Goal: Task Accomplishment & Management: Use online tool/utility

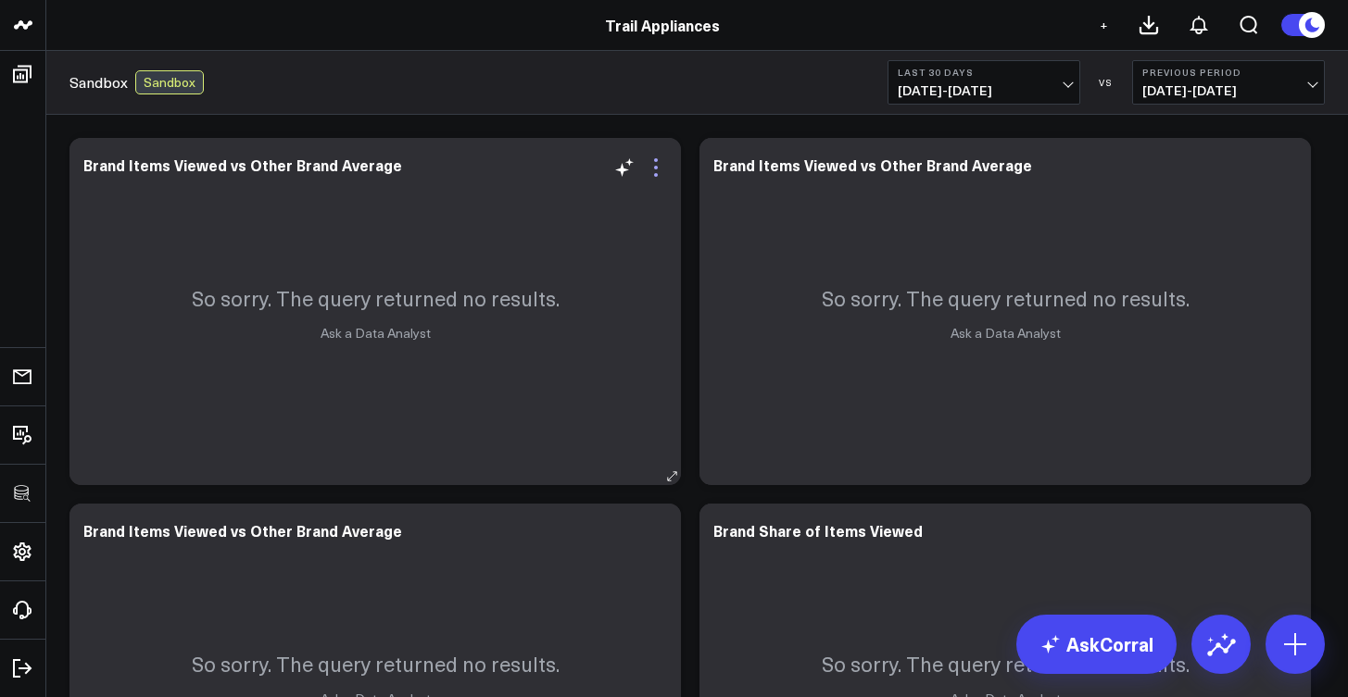
click at [658, 168] on icon at bounding box center [656, 168] width 4 height 4
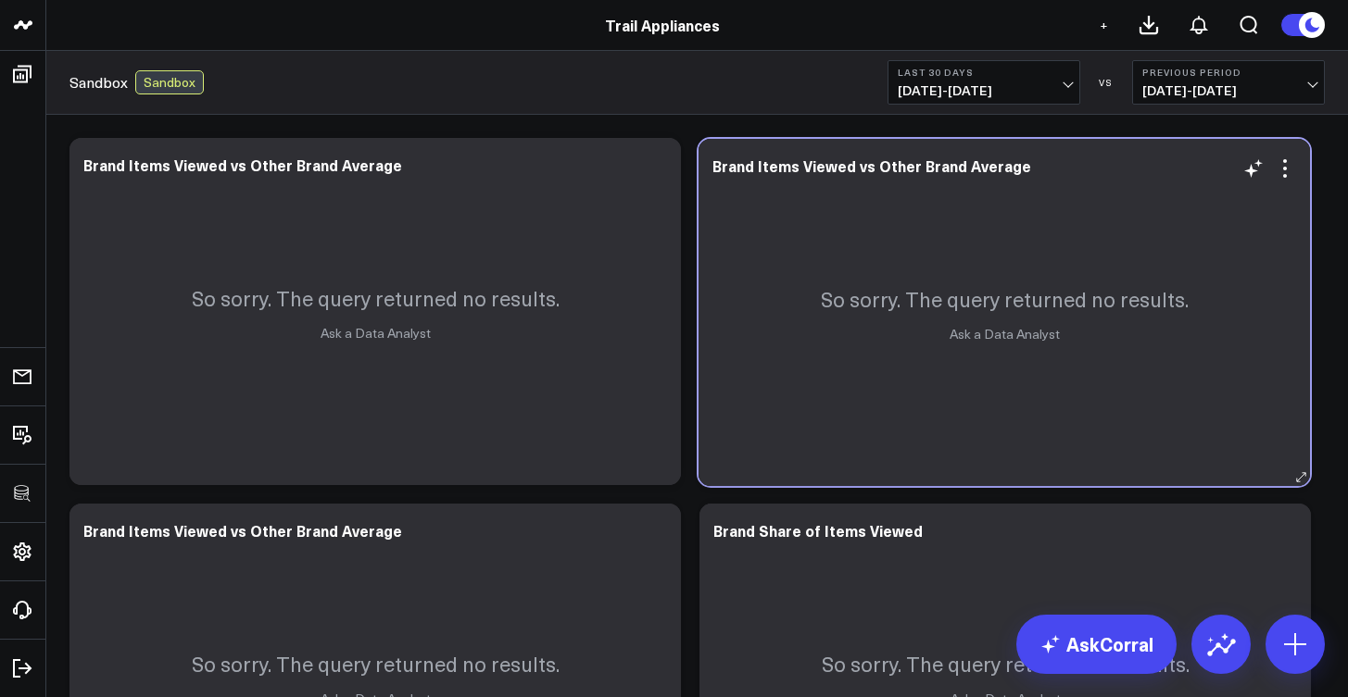
click at [1298, 159] on div "So sorry. The query returned no results. Ask a Data Analyst" at bounding box center [1003, 312] width 611 height 347
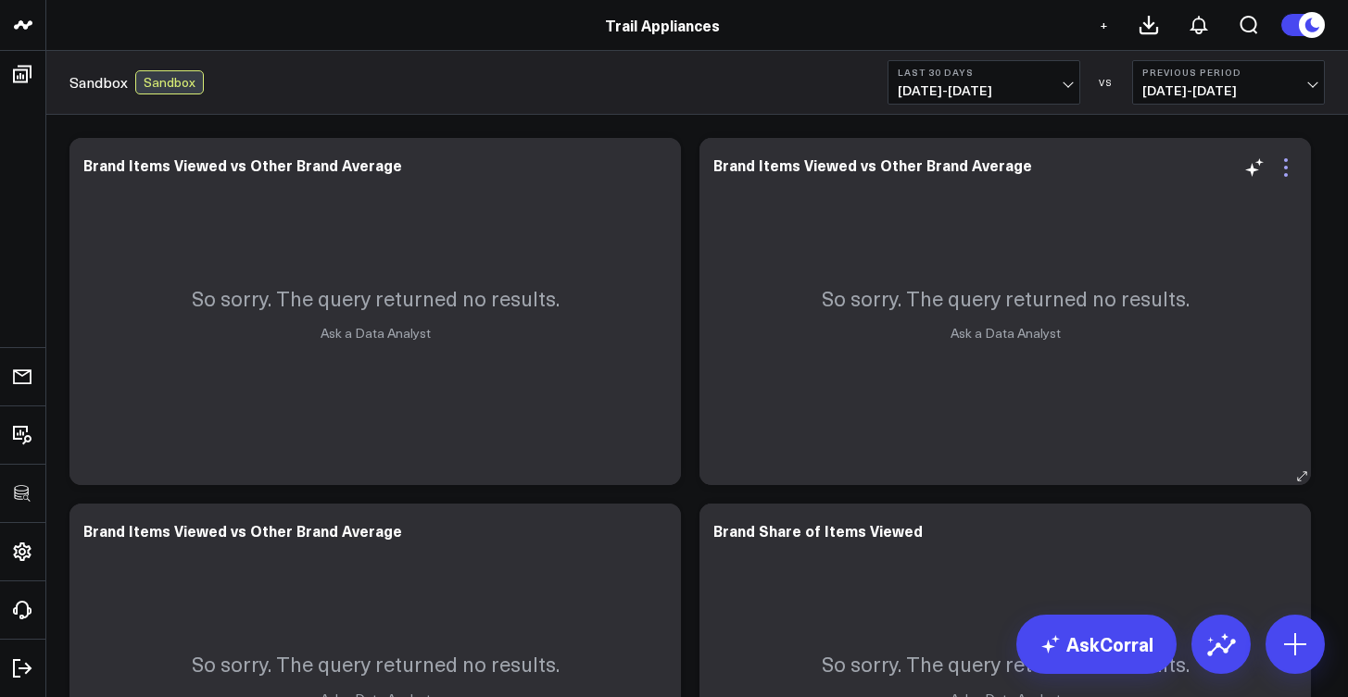
click at [1293, 162] on icon at bounding box center [1285, 168] width 22 height 22
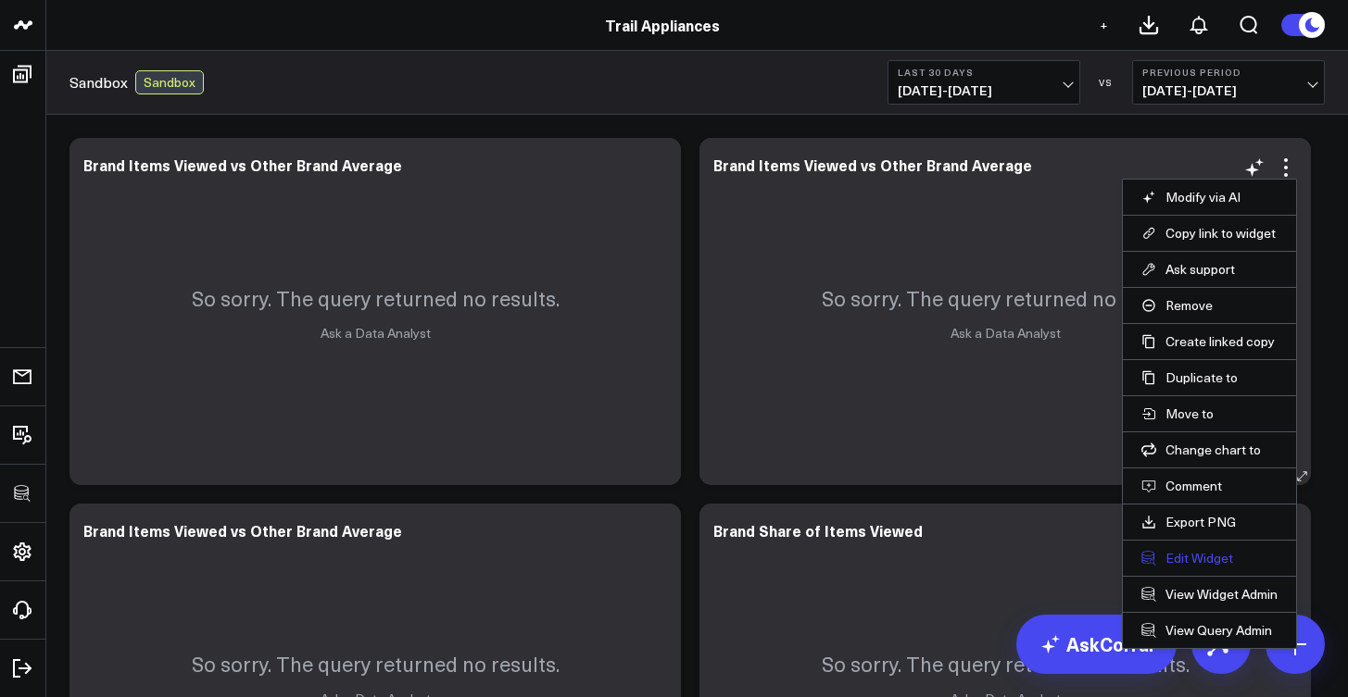
click at [1186, 561] on button "Edit Widget" at bounding box center [1209, 558] width 136 height 17
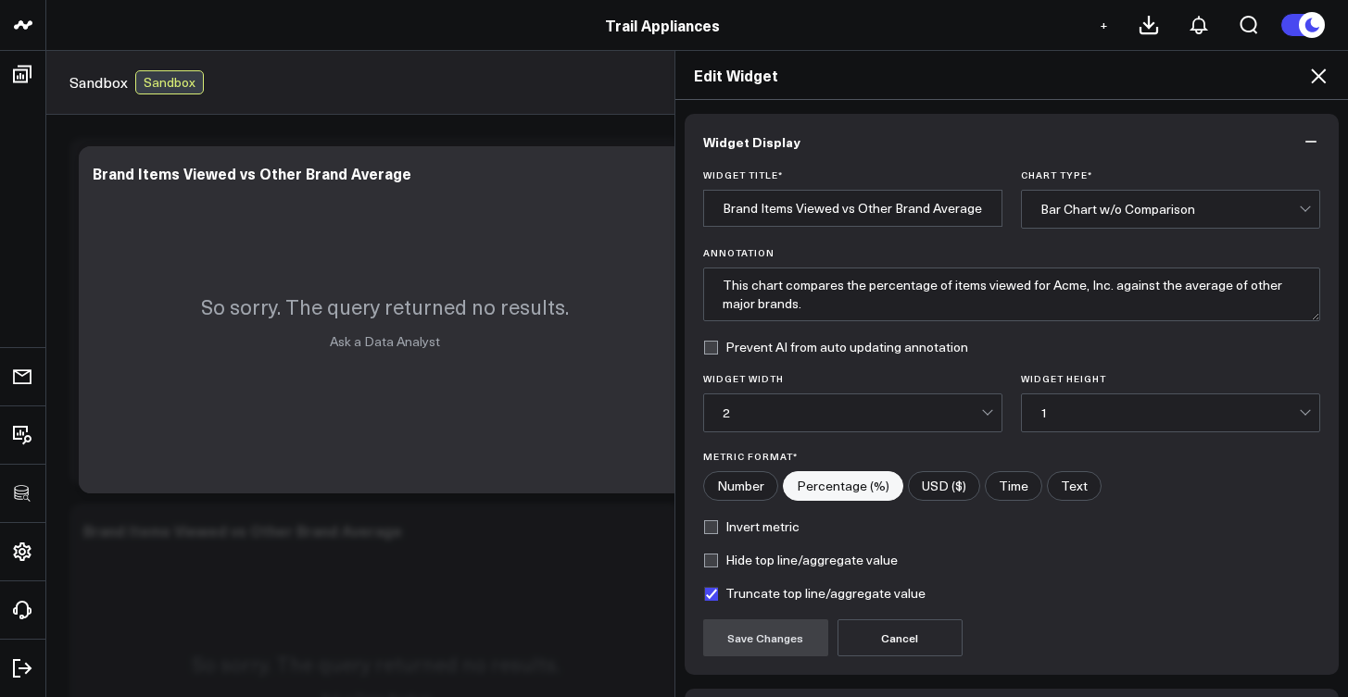
scroll to position [130, 0]
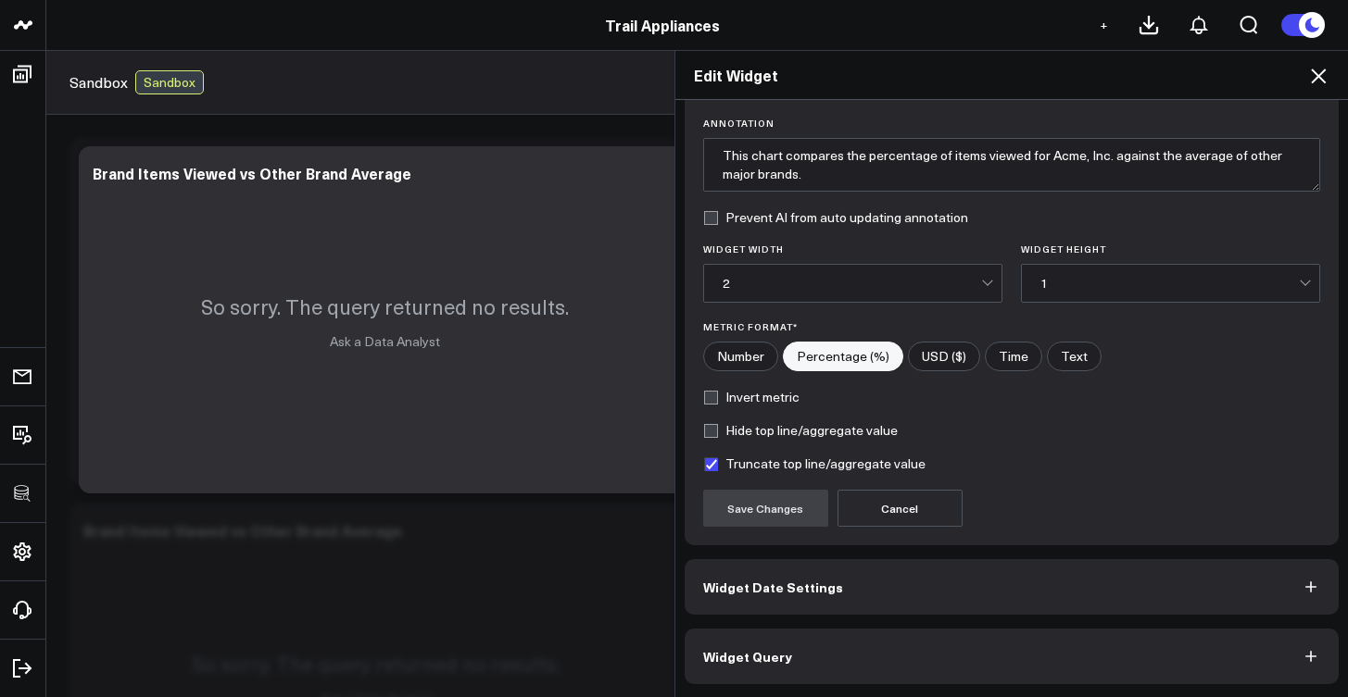
click at [951, 654] on button "Widget Query" at bounding box center [1011, 657] width 655 height 56
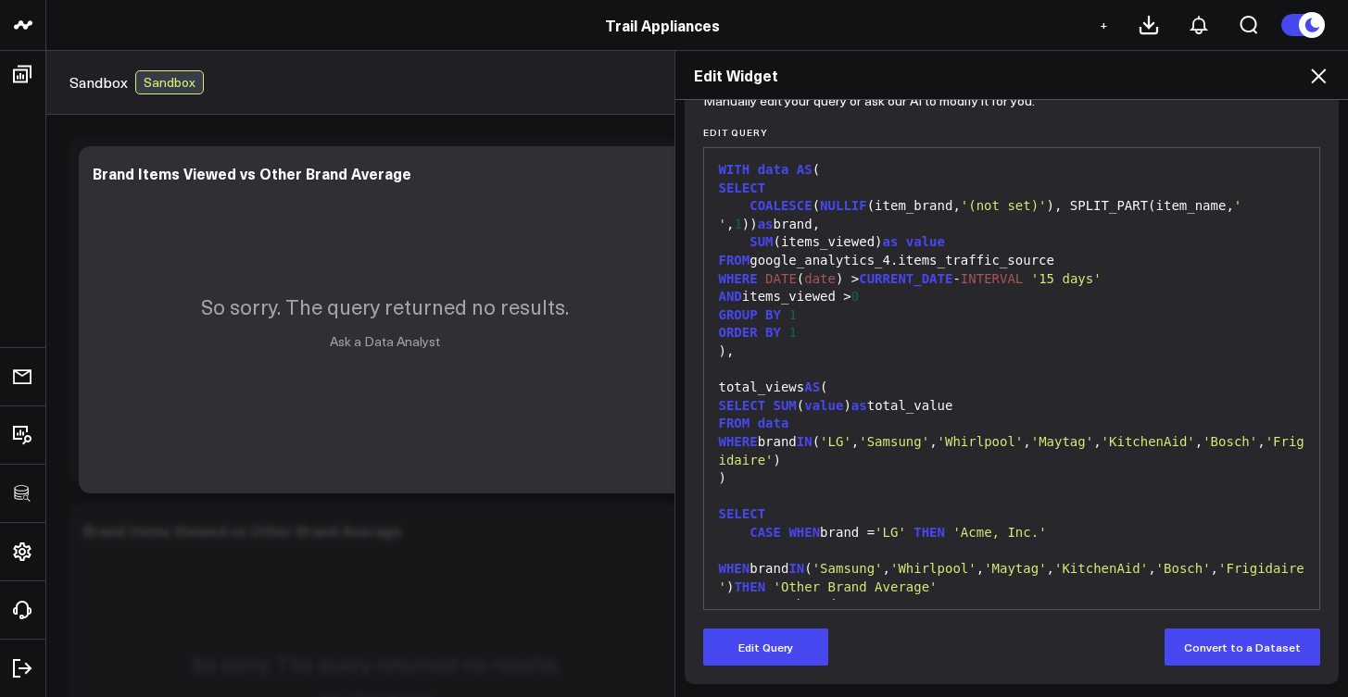
scroll to position [0, 0]
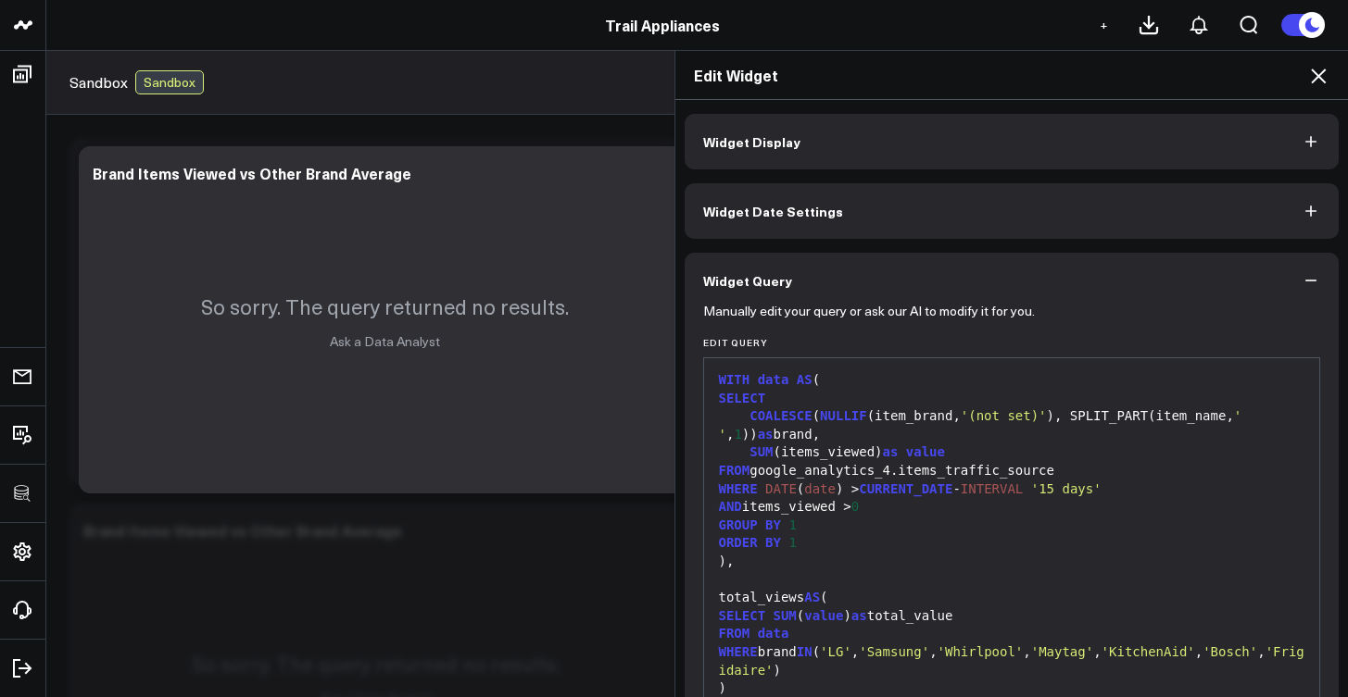
click at [545, 536] on div "Edit Widget Widget Display Widget Date Settings Widget Query Manually edit your…" at bounding box center [674, 373] width 1348 height 647
click at [1324, 68] on icon at bounding box center [1318, 76] width 22 height 22
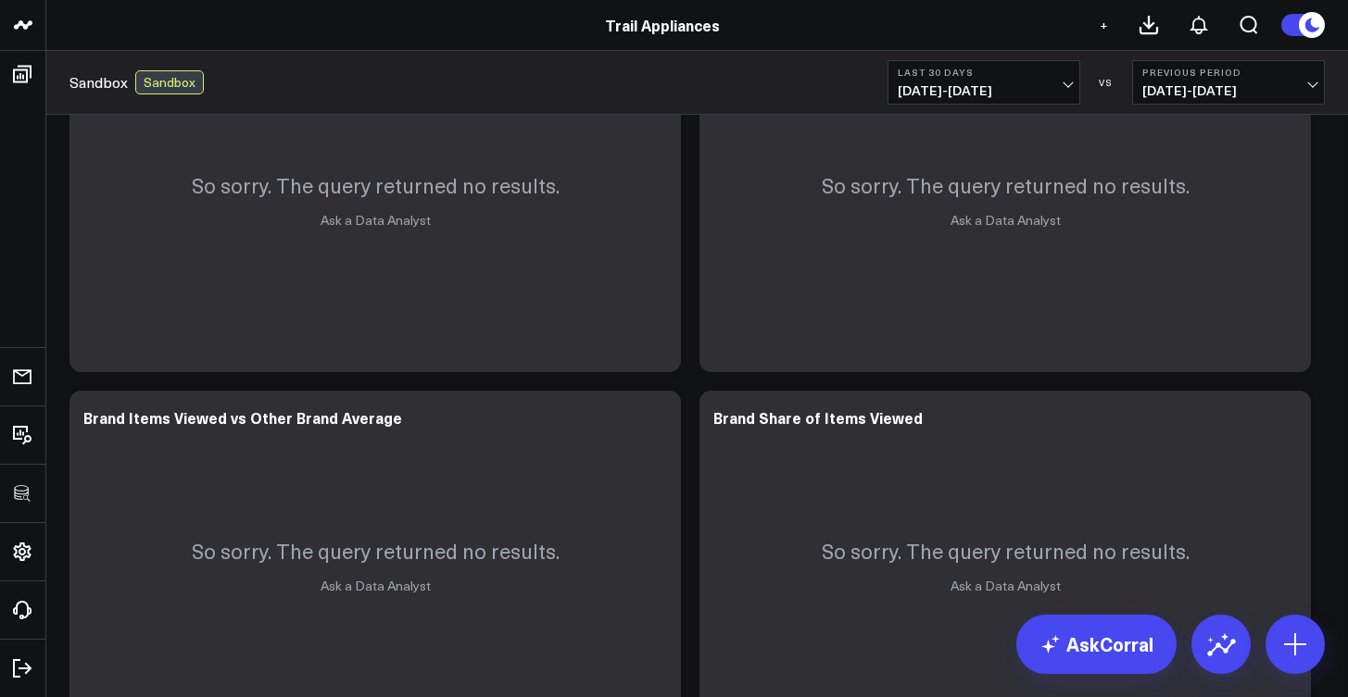
scroll to position [253, 0]
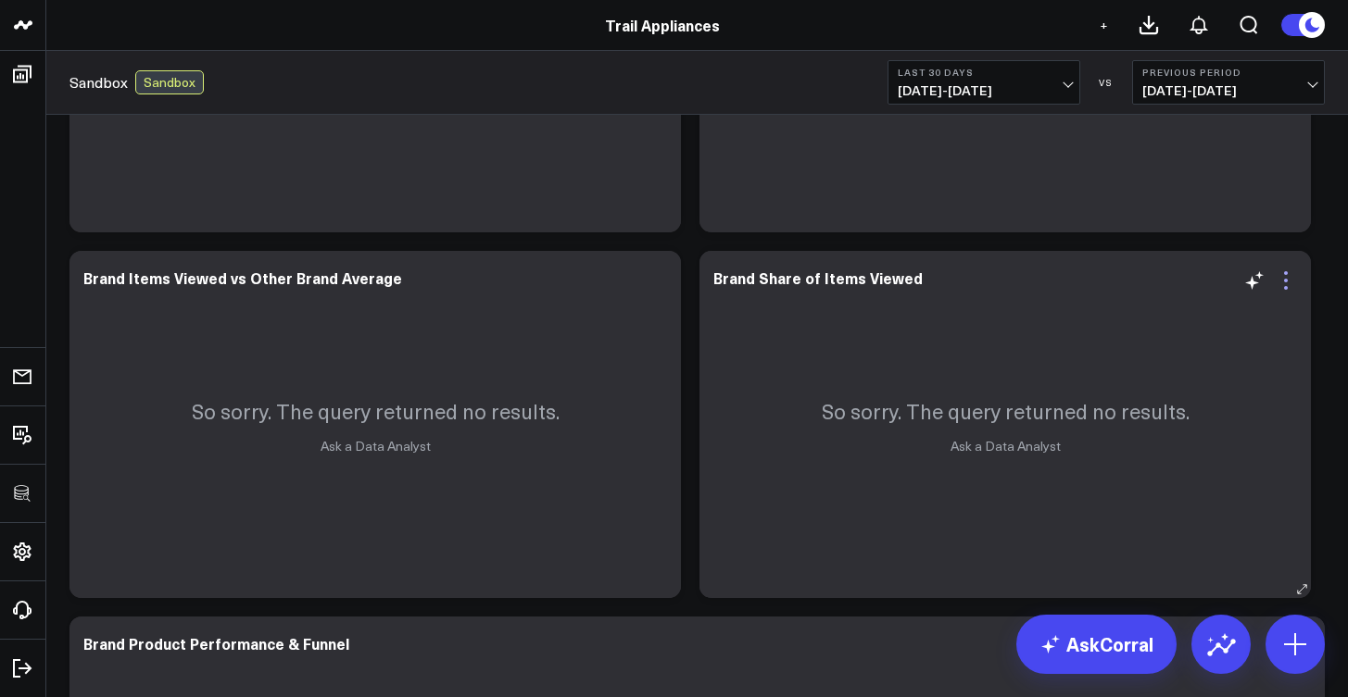
click at [1286, 282] on icon at bounding box center [1286, 281] width 4 height 4
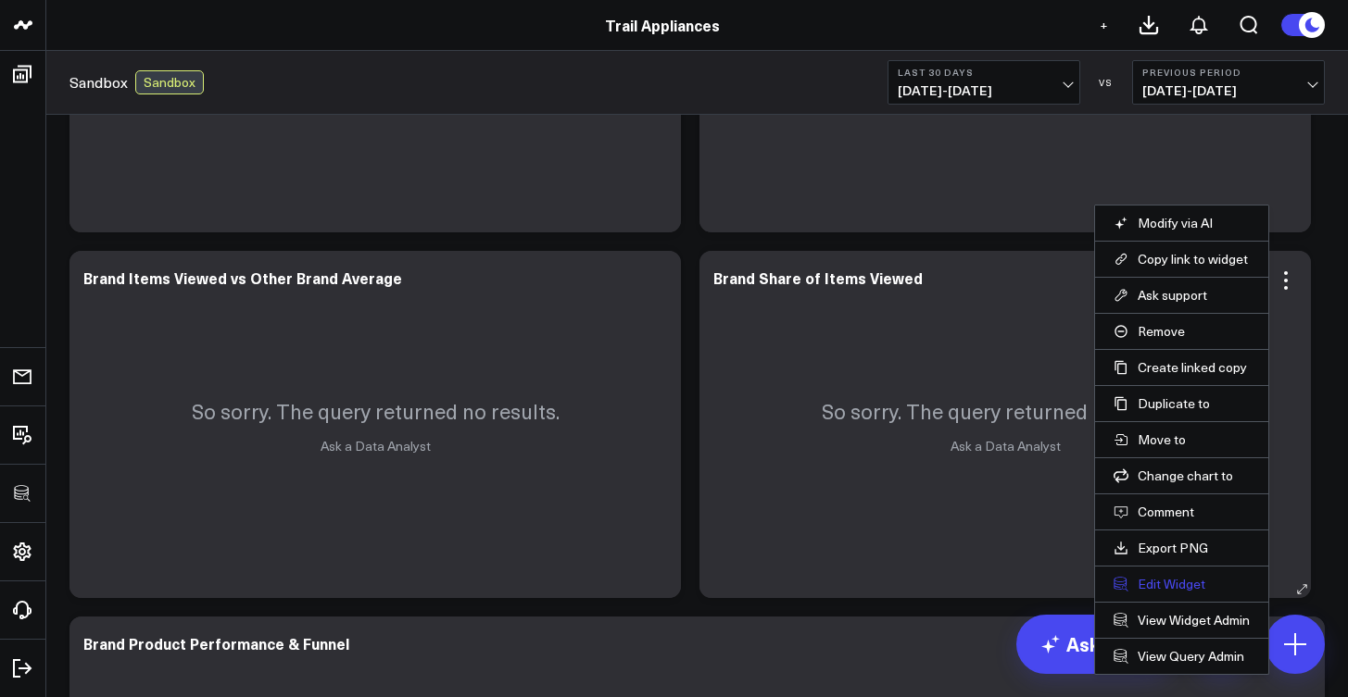
click at [1177, 582] on button "Edit Widget" at bounding box center [1181, 584] width 136 height 17
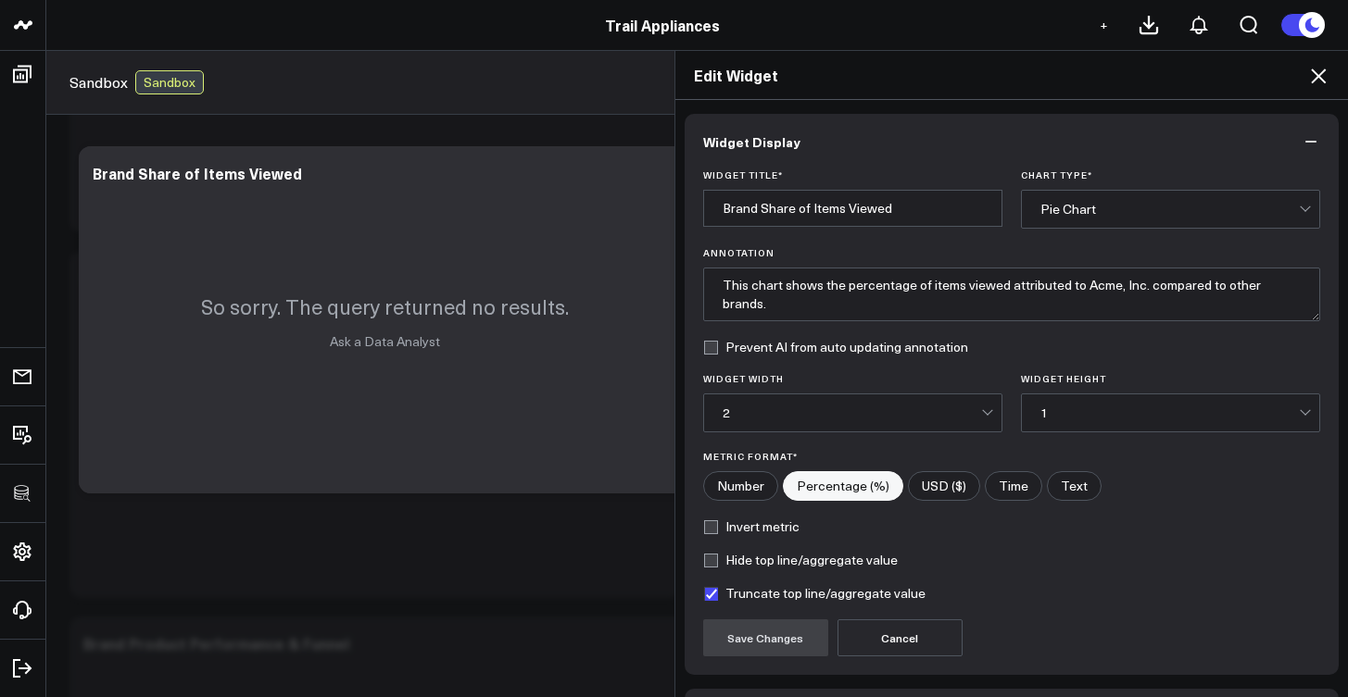
scroll to position [130, 0]
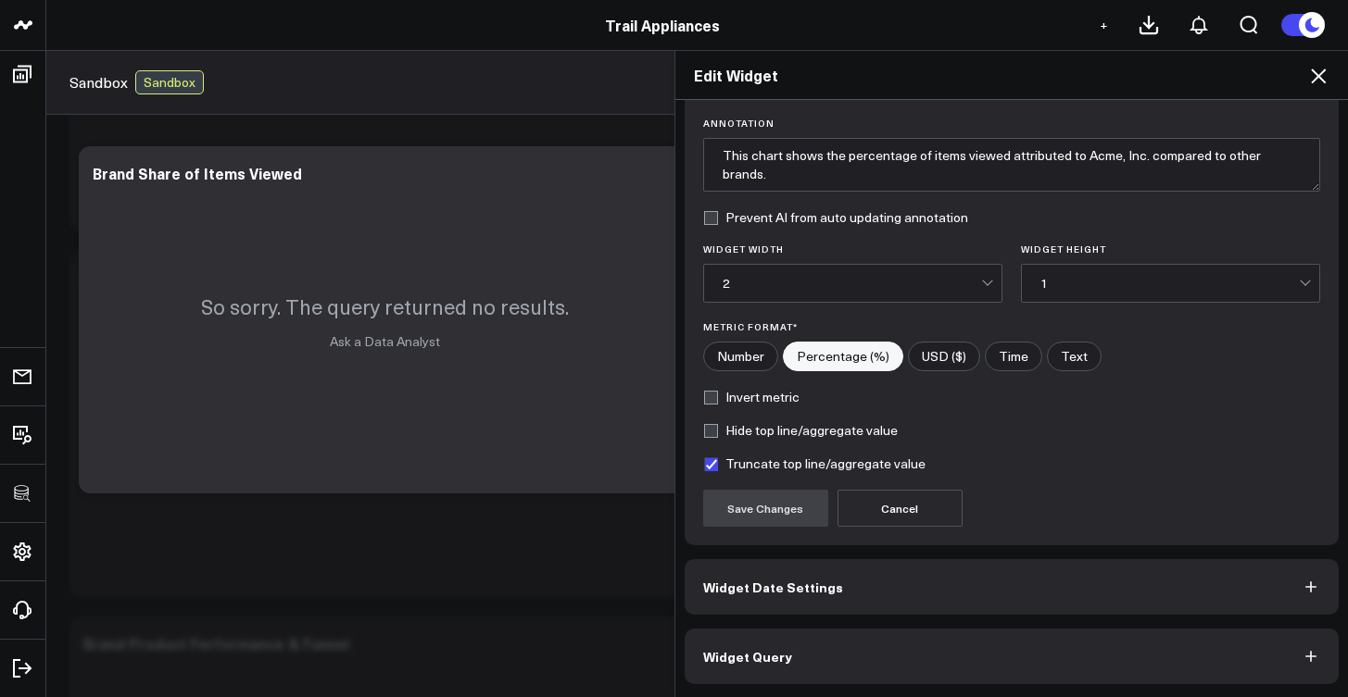
click at [840, 642] on button "Widget Query" at bounding box center [1011, 657] width 655 height 56
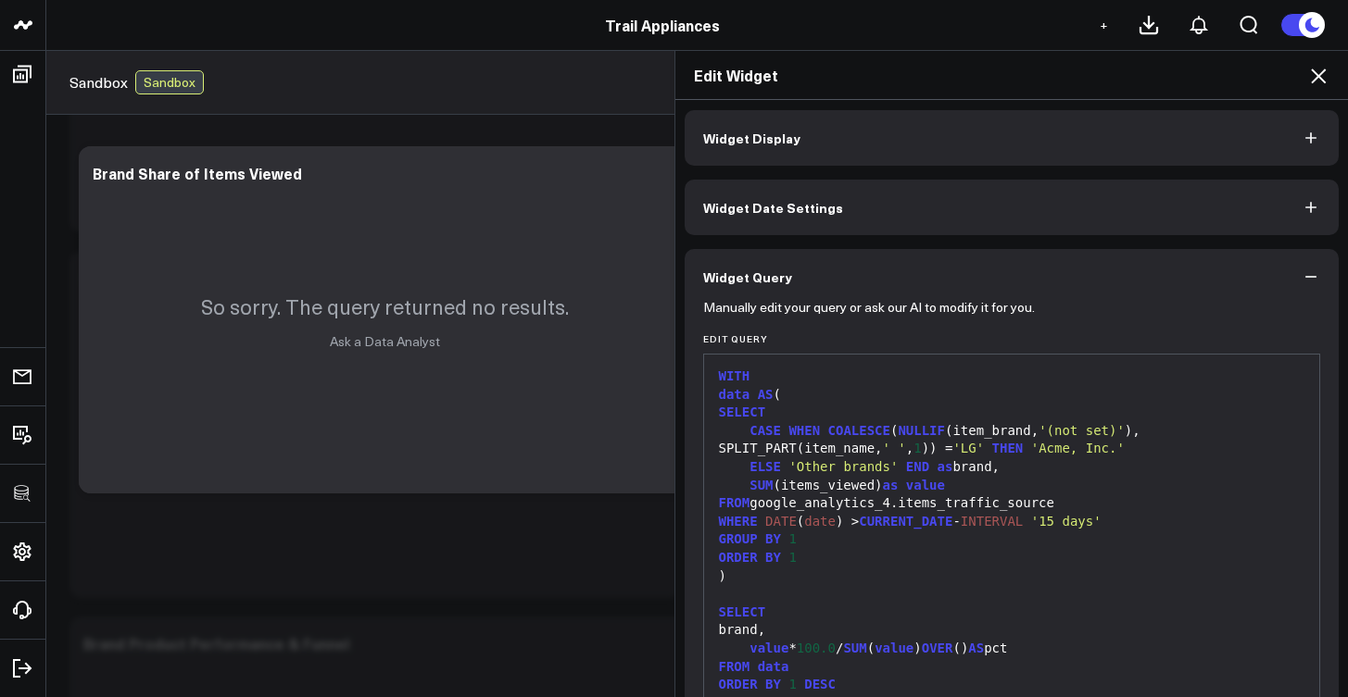
scroll to position [25, 0]
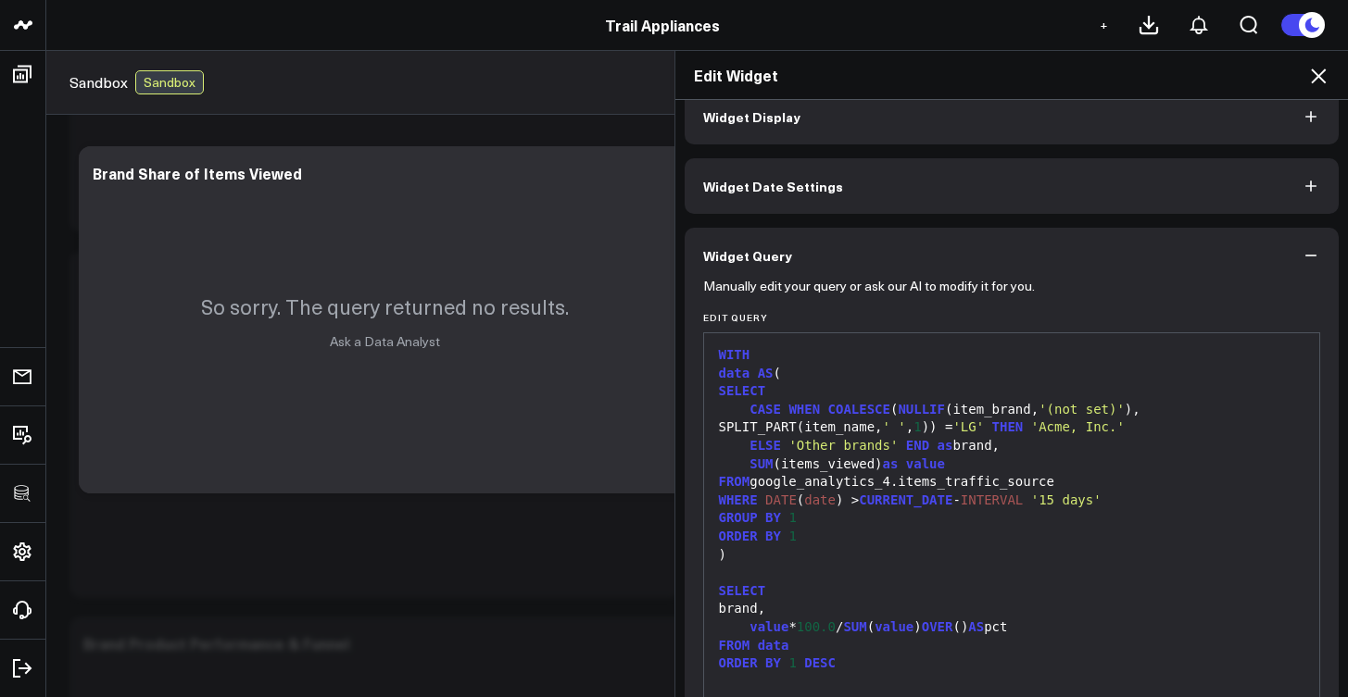
click at [580, 366] on div "Edit Widget Widget Display Widget Date Settings Widget Query Manually edit your…" at bounding box center [674, 373] width 1348 height 647
click at [1315, 82] on icon at bounding box center [1318, 76] width 22 height 22
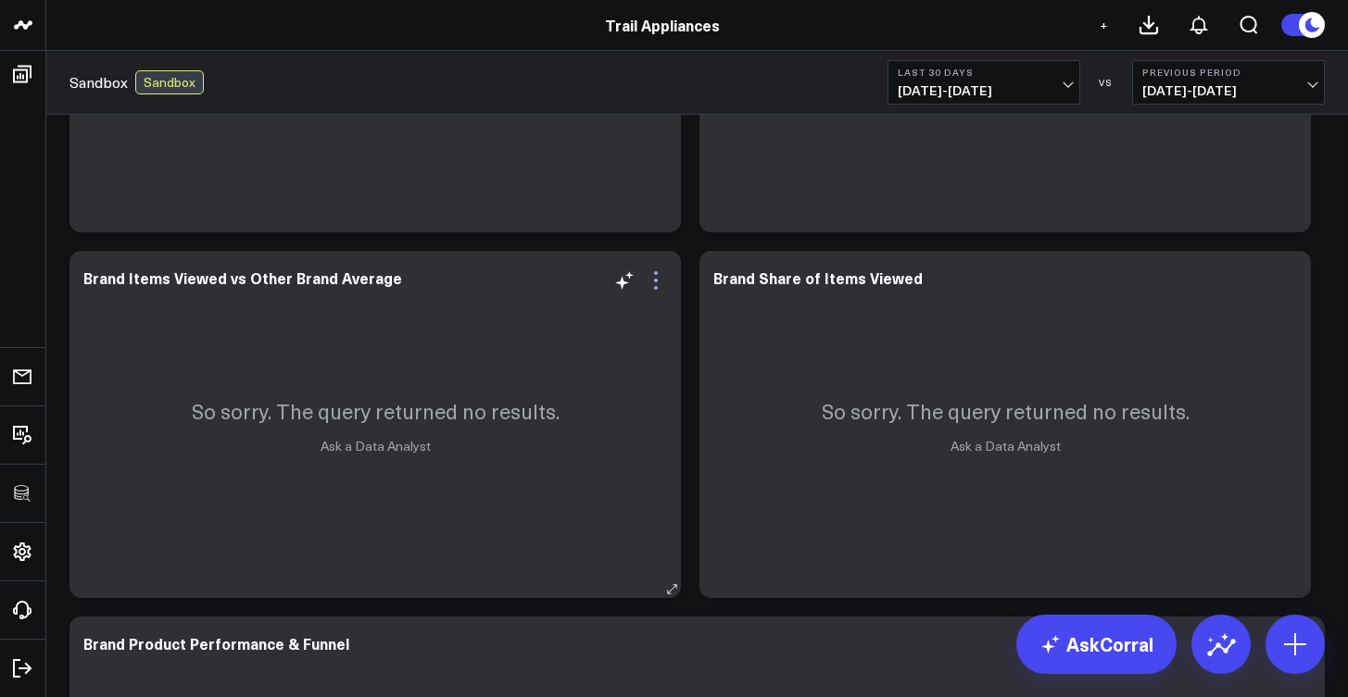
click at [656, 279] on icon at bounding box center [656, 281] width 4 height 4
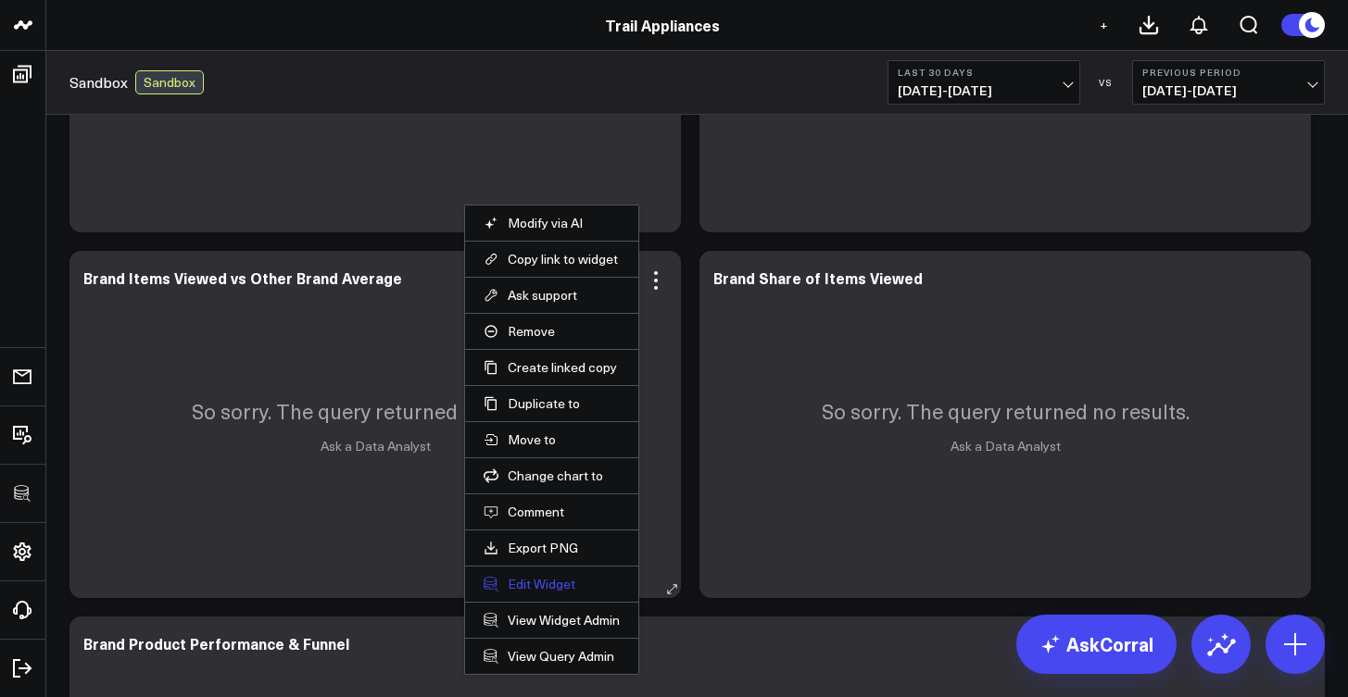
click at [542, 577] on button "Edit Widget" at bounding box center [551, 584] width 136 height 17
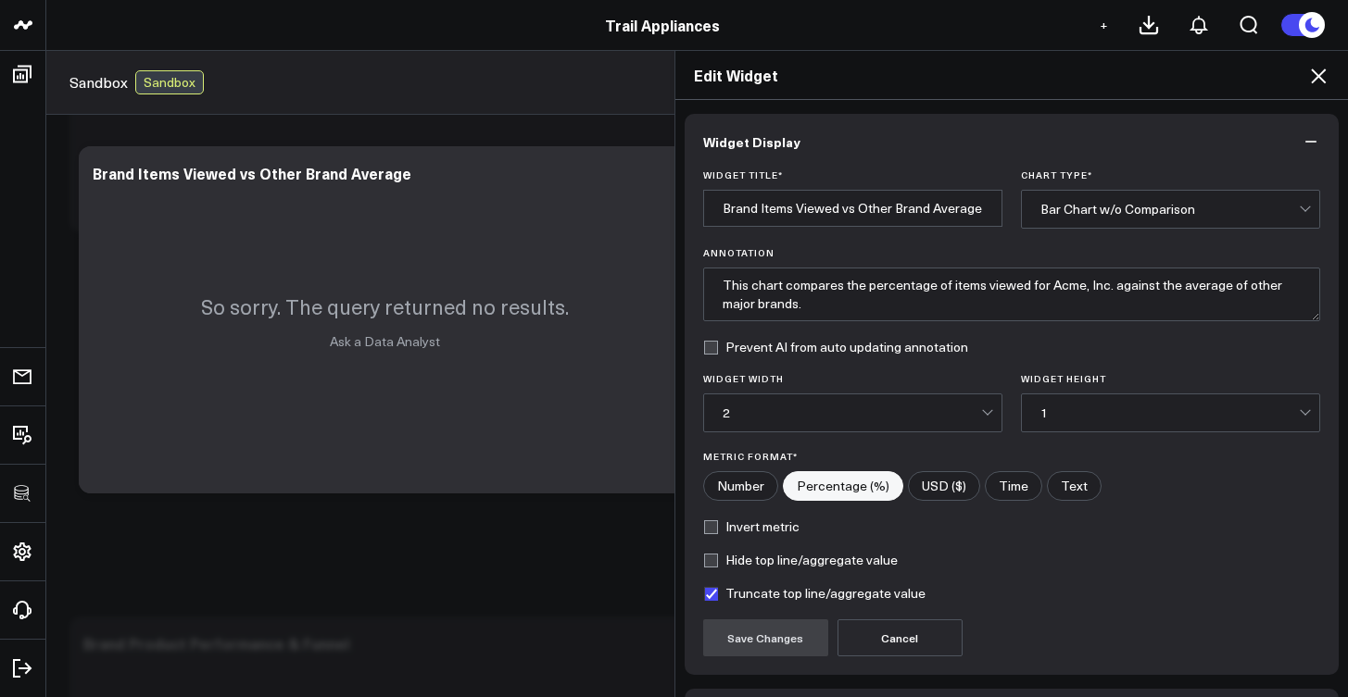
scroll to position [130, 0]
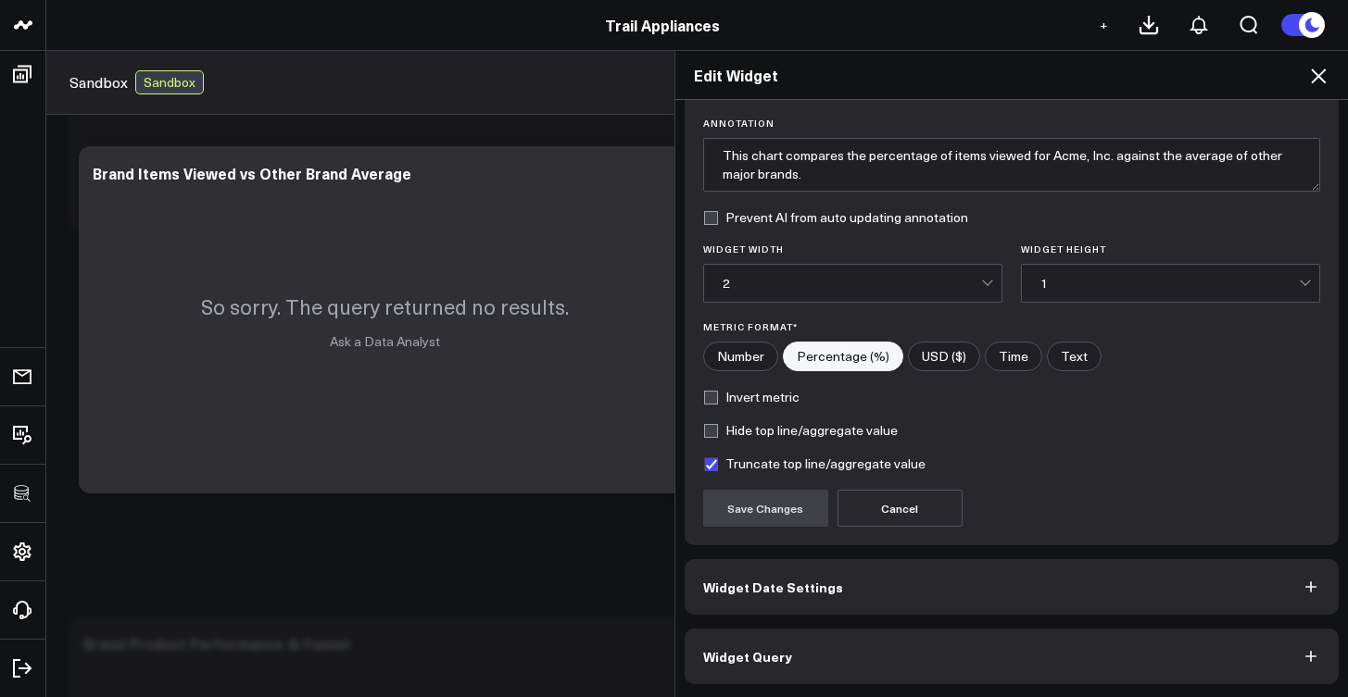
click at [806, 646] on button "Widget Query" at bounding box center [1011, 657] width 655 height 56
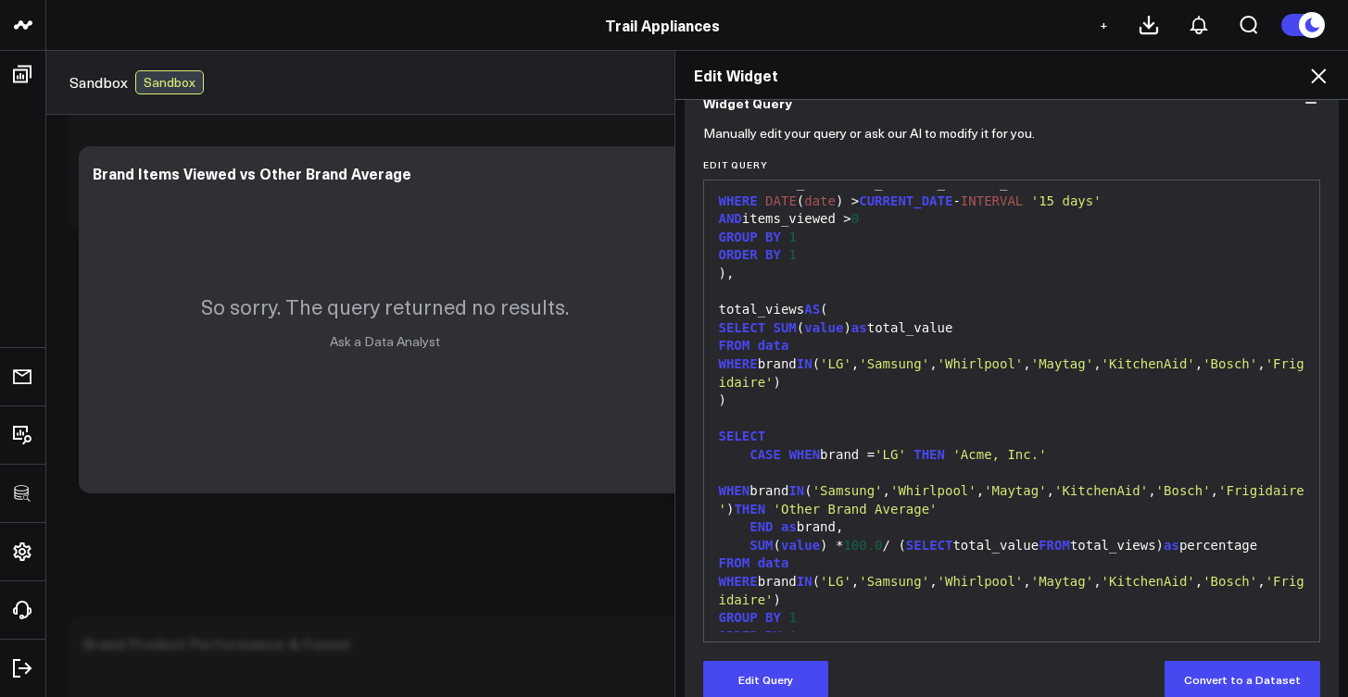
scroll to position [0, 0]
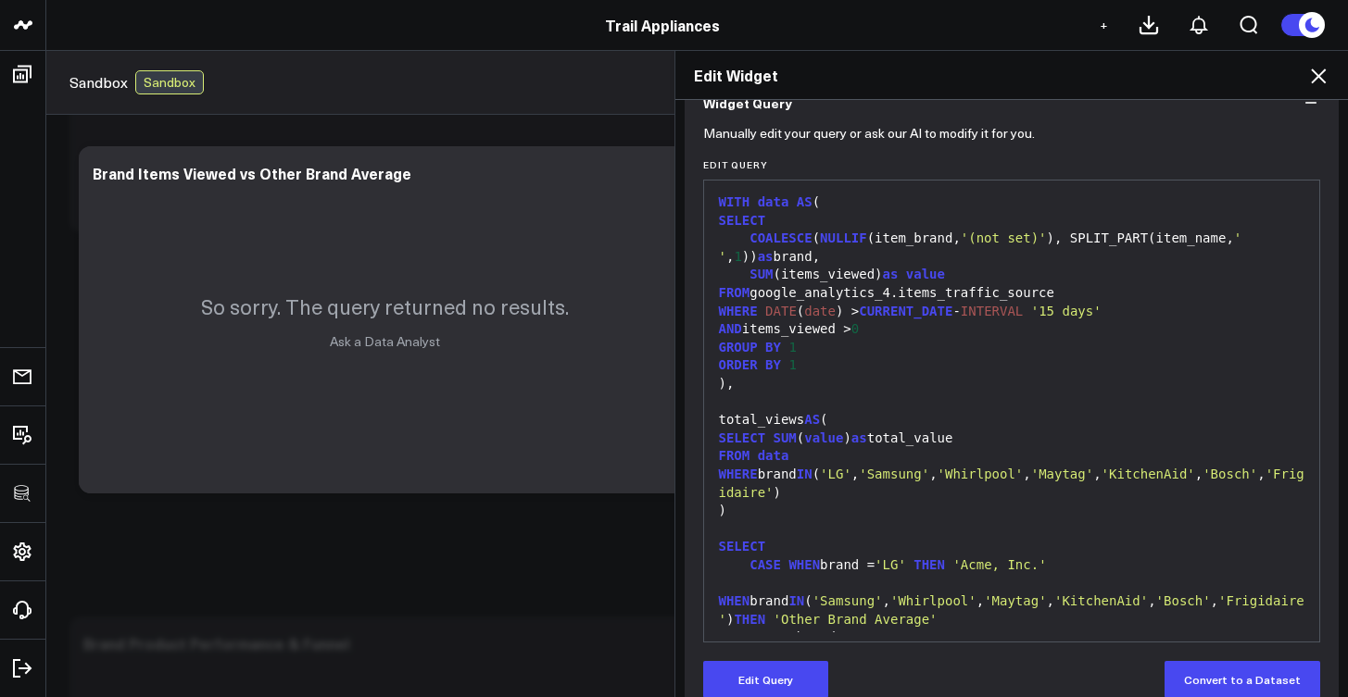
click at [546, 528] on div "Edit Widget Widget Display Widget Date Settings Widget Query Manually edit your…" at bounding box center [674, 373] width 1348 height 647
click at [1339, 69] on div "Edit Widget" at bounding box center [1011, 75] width 673 height 49
click at [1329, 75] on div "Edit Widget" at bounding box center [1011, 75] width 673 height 49
click at [1328, 75] on icon at bounding box center [1318, 76] width 22 height 22
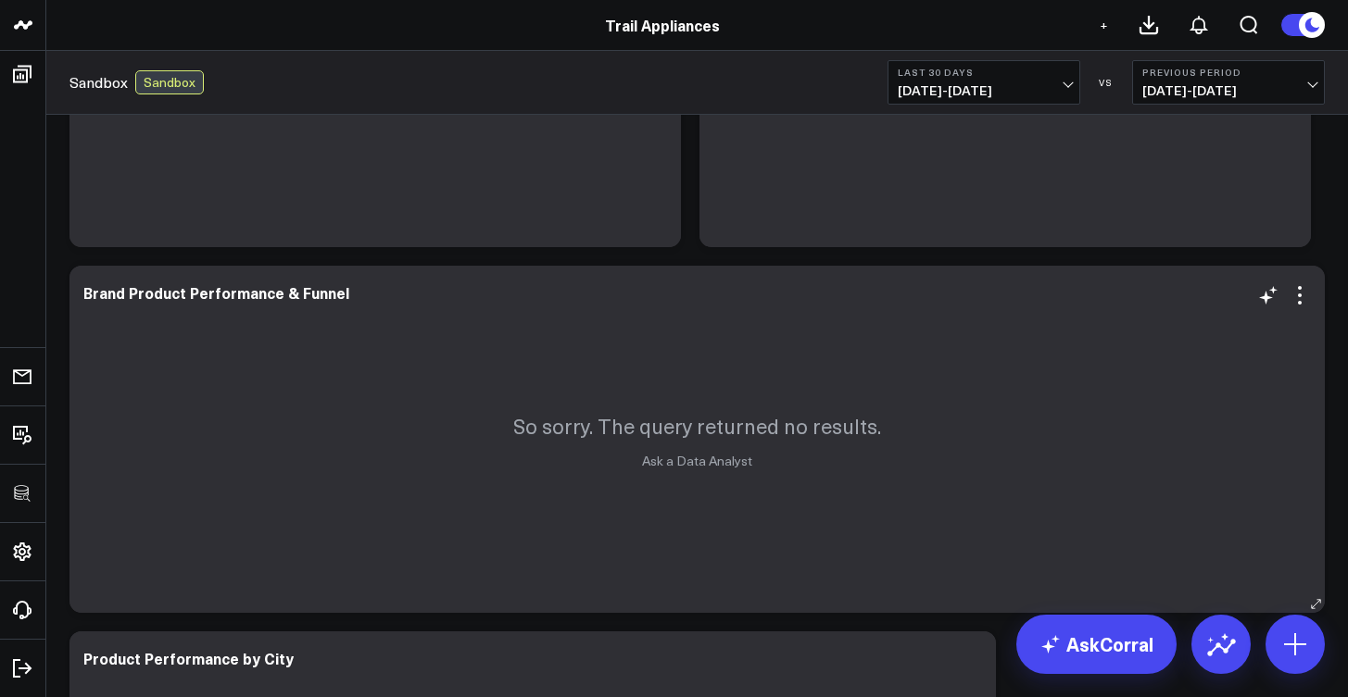
scroll to position [752, 0]
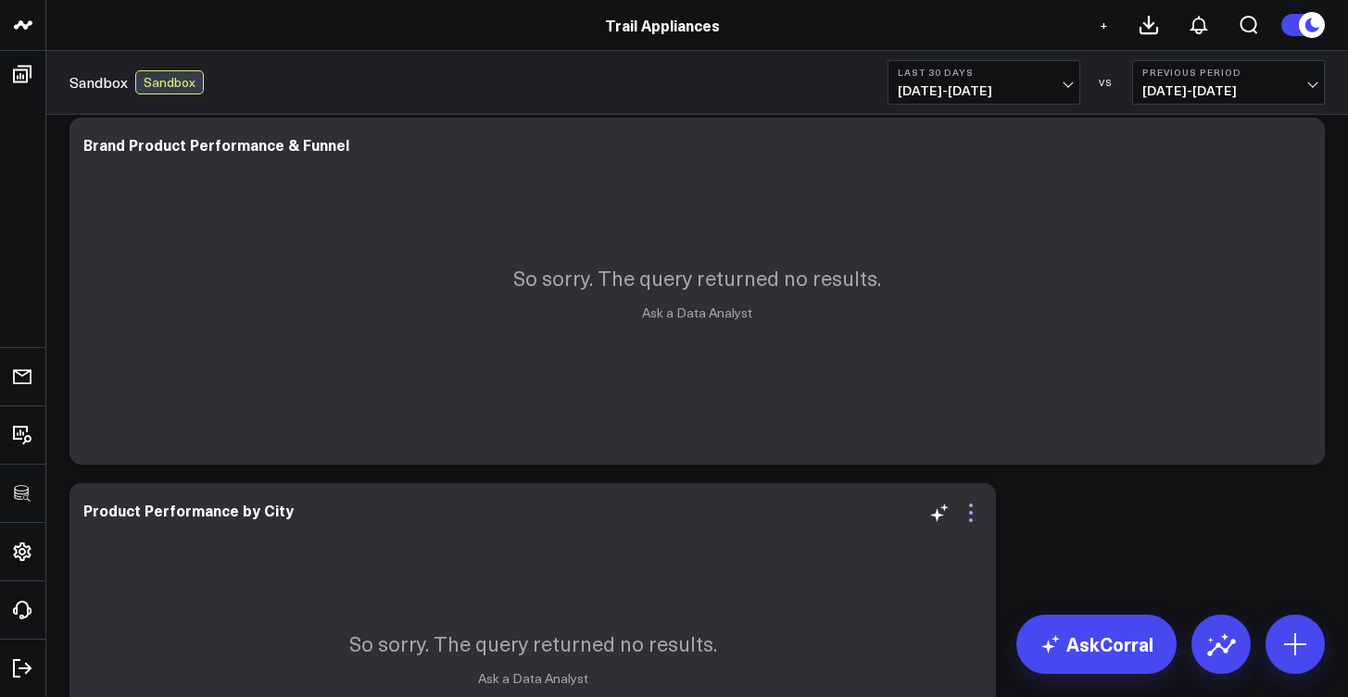
click at [971, 516] on icon at bounding box center [971, 513] width 22 height 22
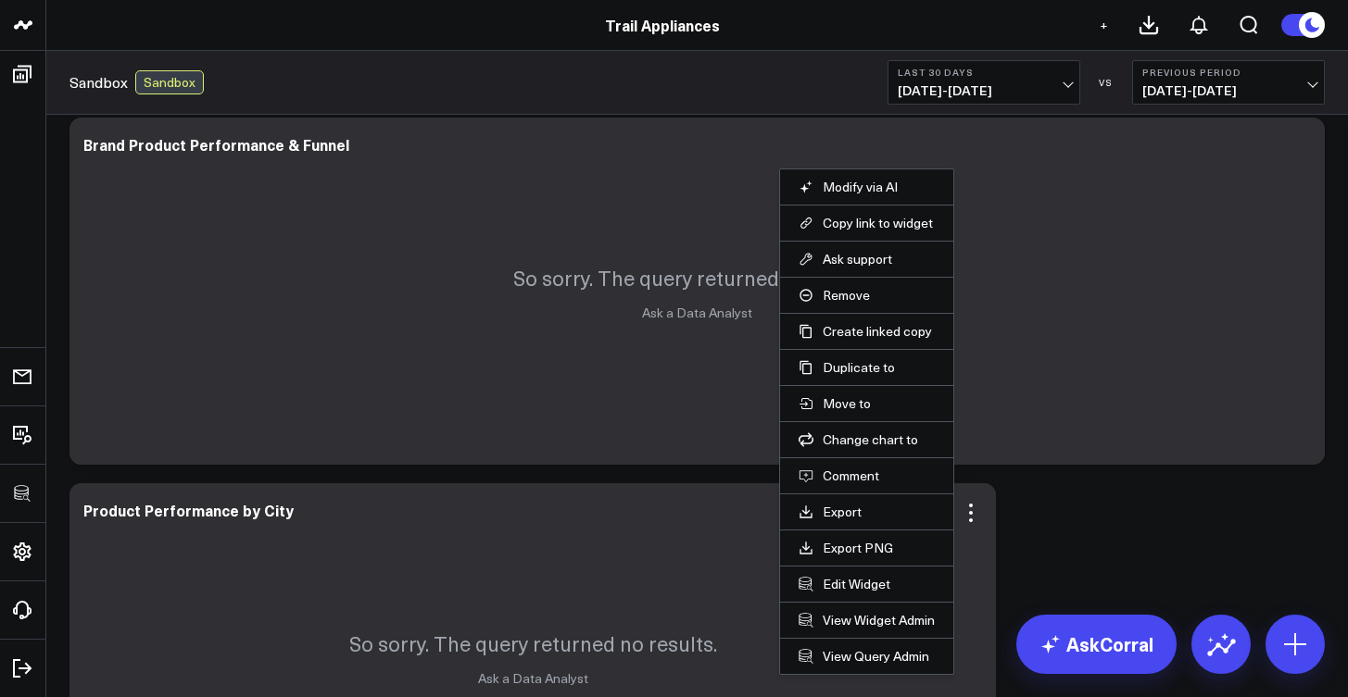
click at [892, 593] on li "Edit Widget" at bounding box center [866, 584] width 173 height 36
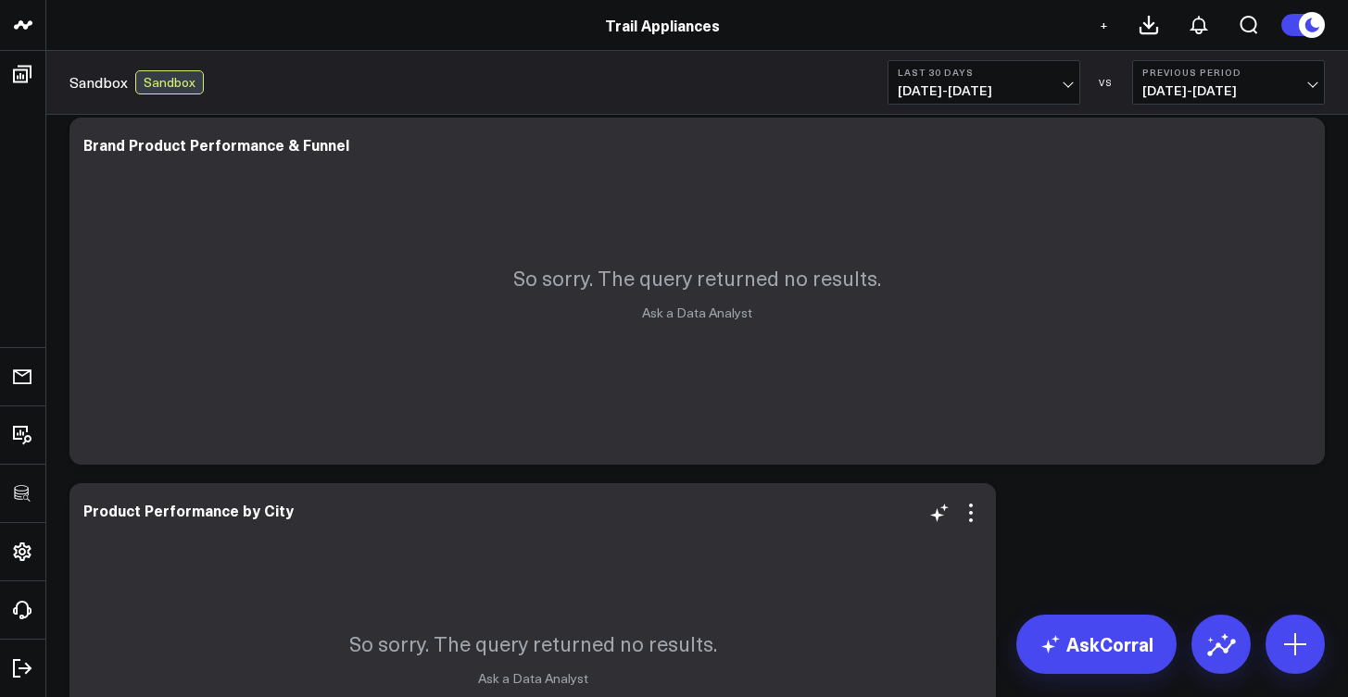
click at [872, 594] on div "So sorry. The query returned no results. Ask a Data Analyst" at bounding box center [532, 656] width 926 height 347
click at [967, 525] on div "So sorry. The query returned no results. Ask a Data Analyst" at bounding box center [532, 656] width 926 height 347
click at [971, 514] on icon at bounding box center [971, 513] width 4 height 4
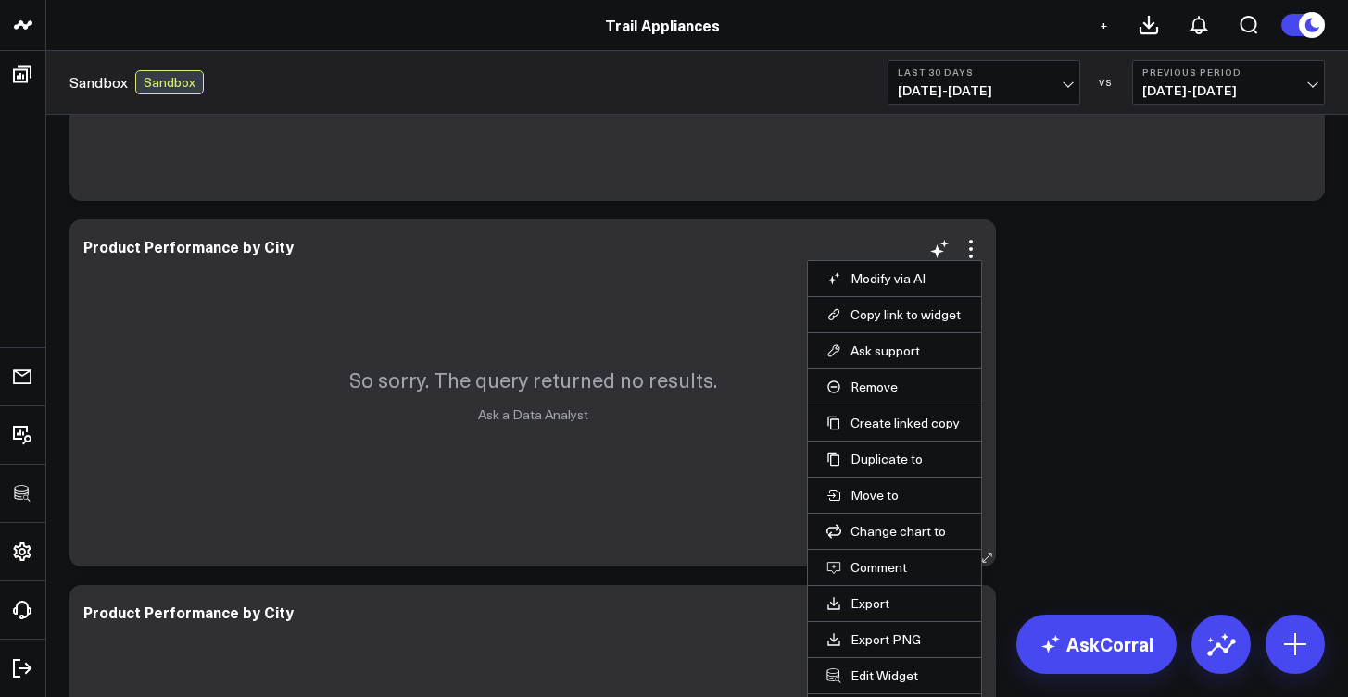
scroll to position [1020, 0]
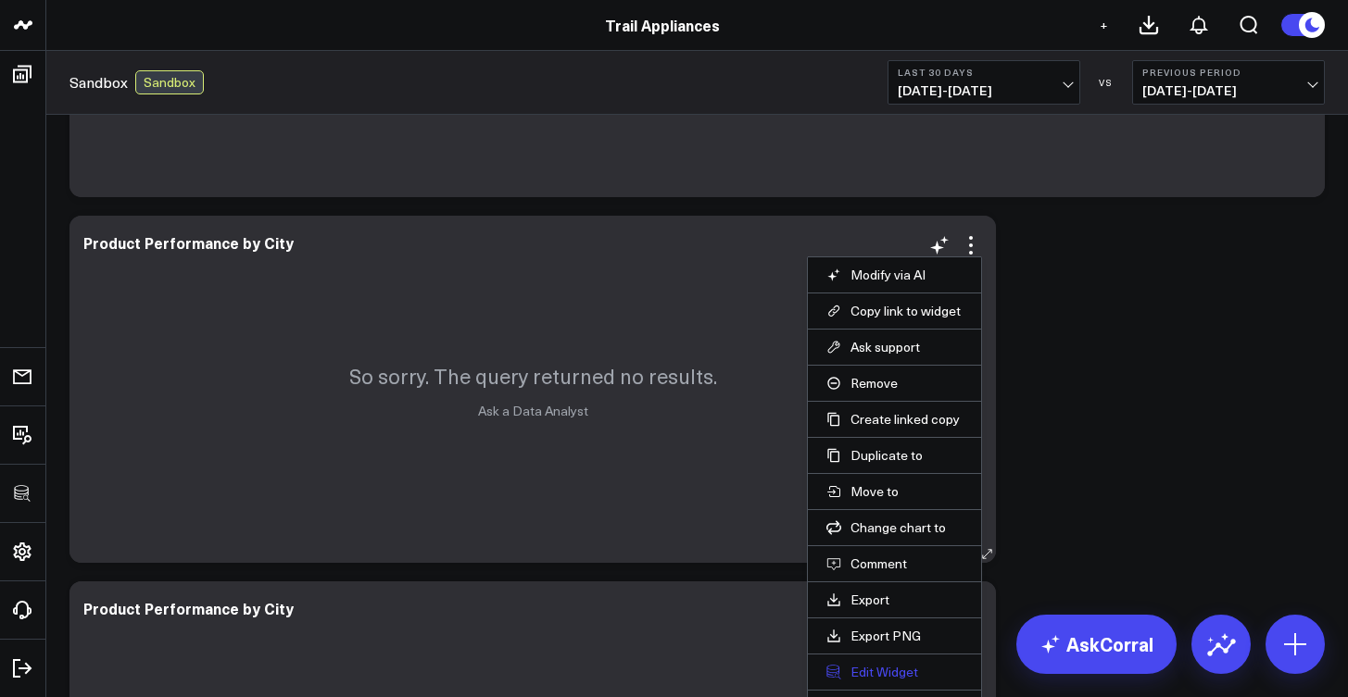
click at [889, 669] on button "Edit Widget" at bounding box center [894, 672] width 136 height 17
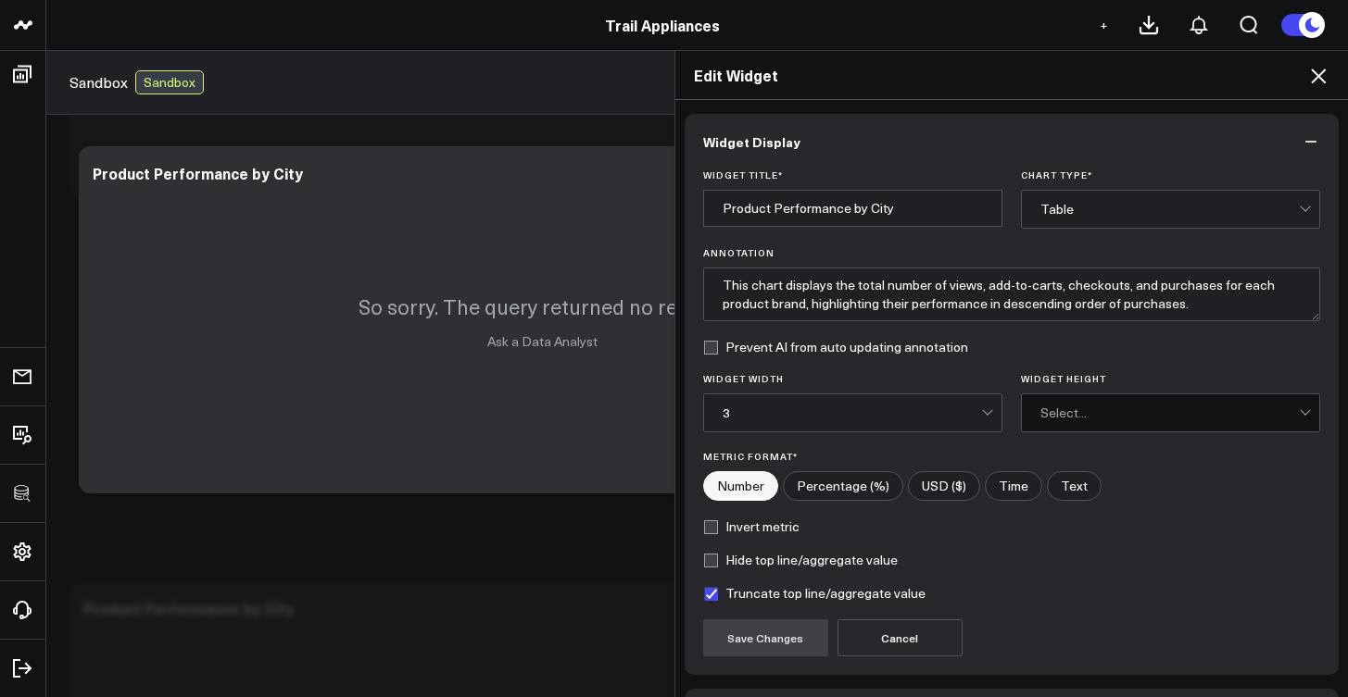
scroll to position [130, 0]
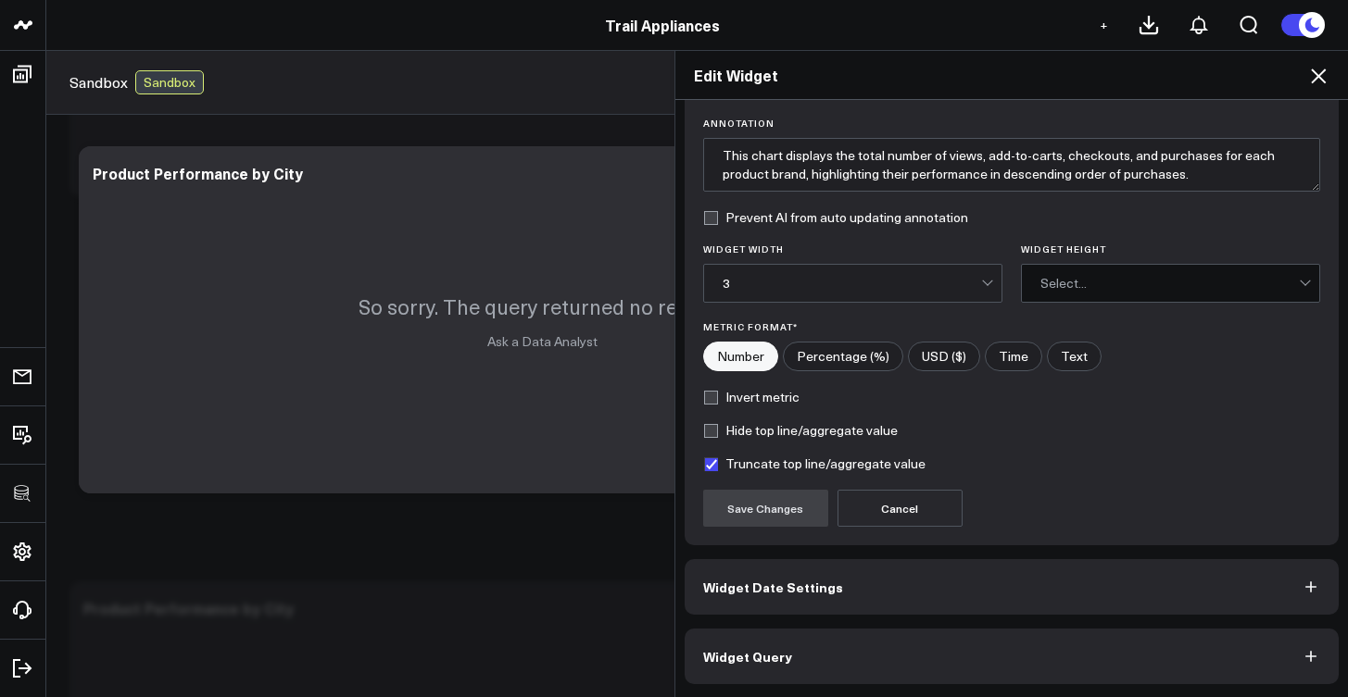
click at [886, 653] on button "Widget Query" at bounding box center [1011, 657] width 655 height 56
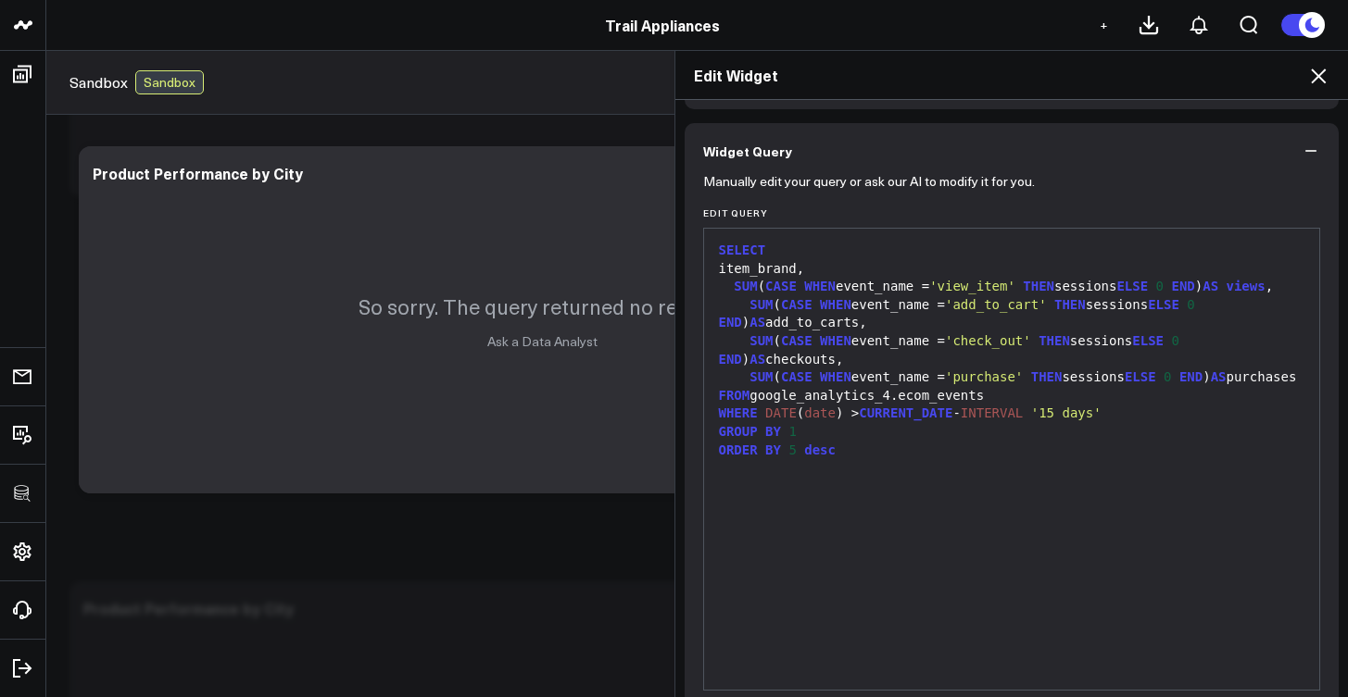
scroll to position [0, 0]
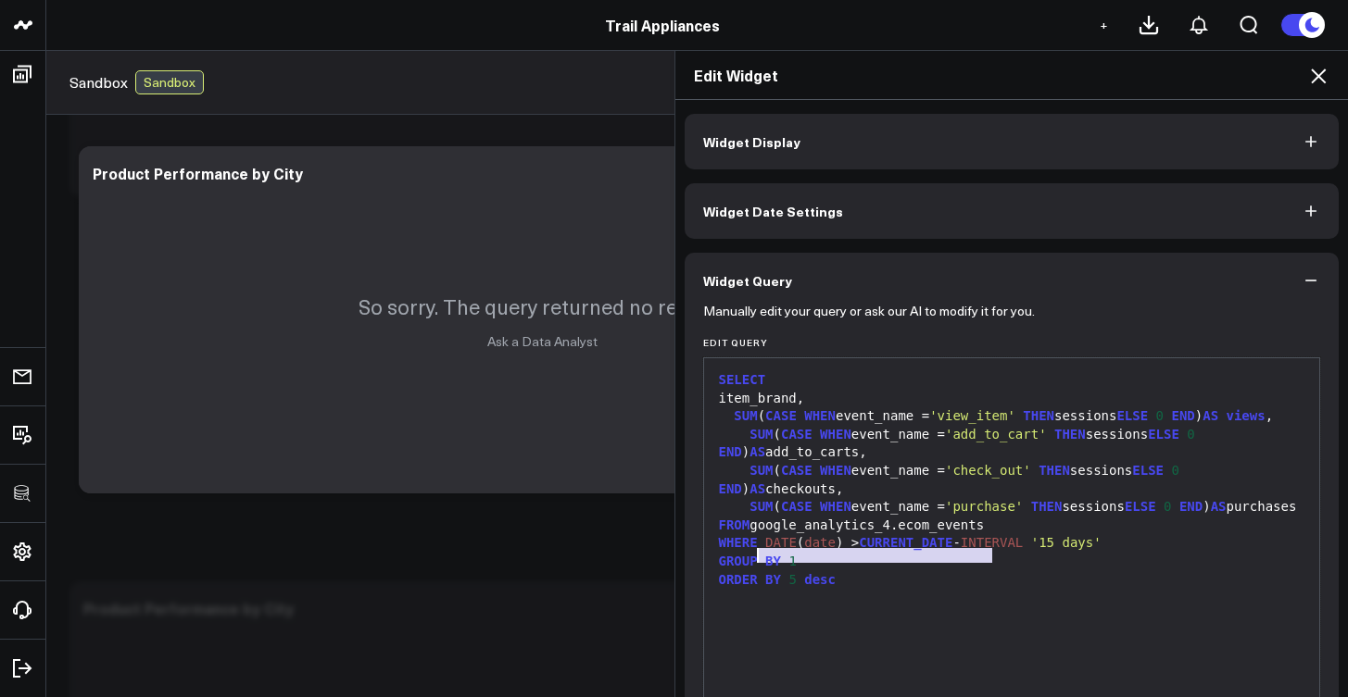
drag, startPoint x: 991, startPoint y: 553, endPoint x: 752, endPoint y: 558, distance: 239.0
click at [752, 535] on div "FROM google_analytics_4.ecom_events" at bounding box center [1011, 526] width 597 height 19
